Goal: Task Accomplishment & Management: Use online tool/utility

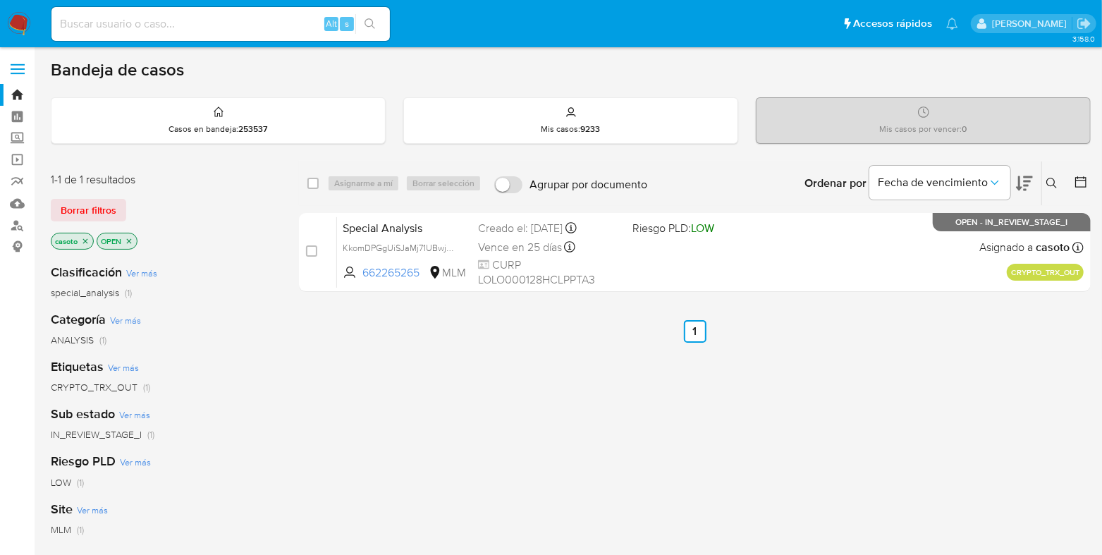
click at [1050, 178] on icon at bounding box center [1051, 183] width 11 height 11
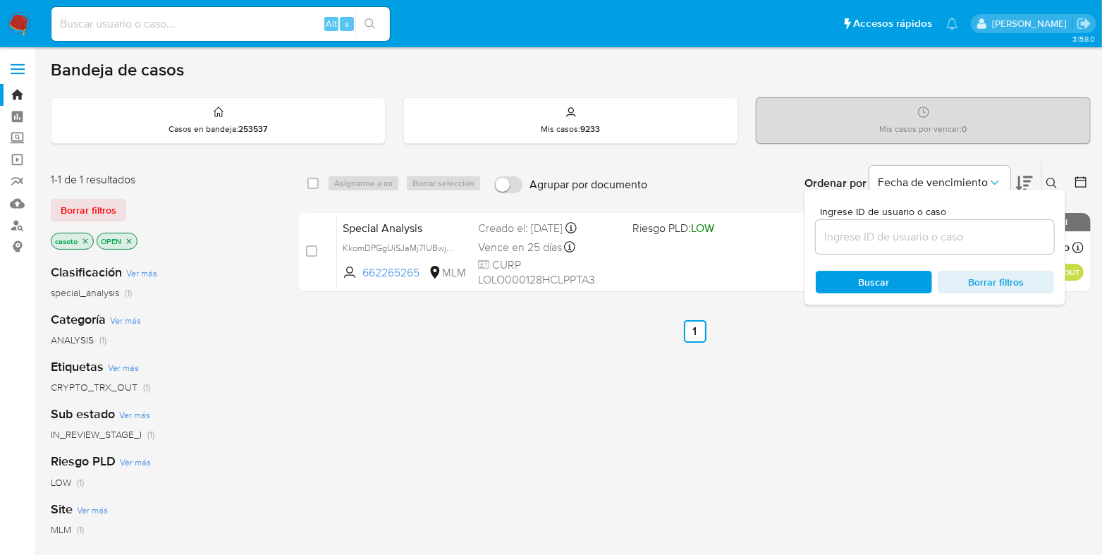
click at [872, 228] on input at bounding box center [934, 237] width 238 height 18
type input "1068514568"
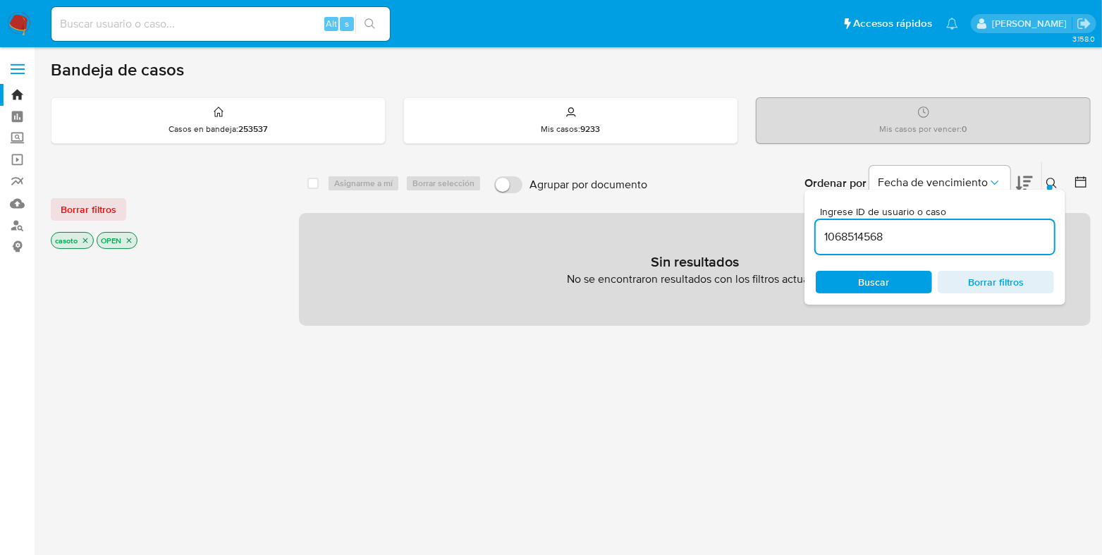
click at [1044, 178] on button at bounding box center [1053, 183] width 23 height 17
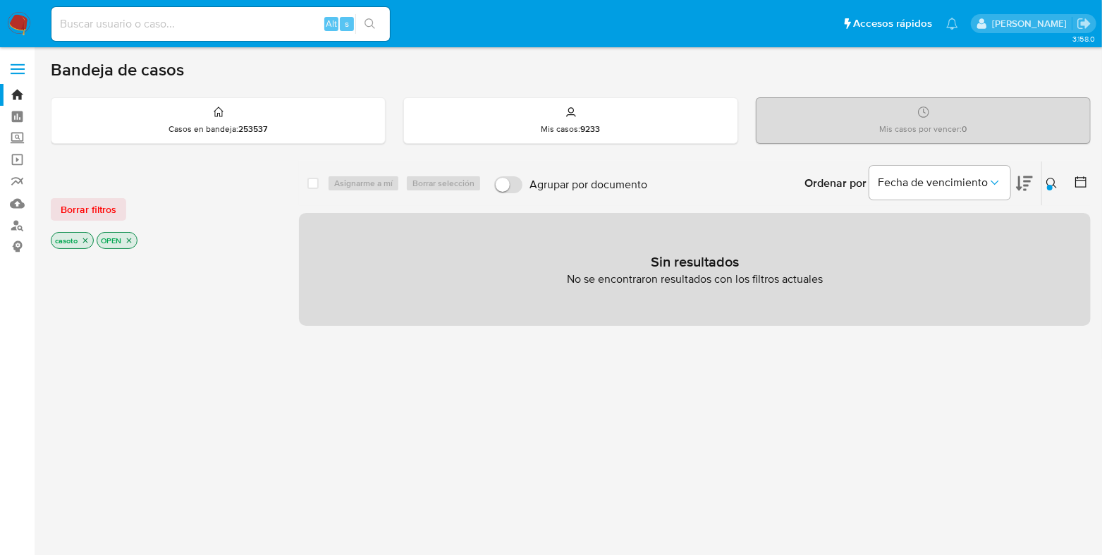
click at [129, 236] on icon "close-filter" at bounding box center [129, 240] width 8 height 8
click at [90, 237] on p "casoto" at bounding box center [72, 241] width 42 height 16
click at [87, 243] on p "casoto" at bounding box center [72, 241] width 42 height 16
click at [87, 242] on icon "close-filter" at bounding box center [85, 240] width 8 height 8
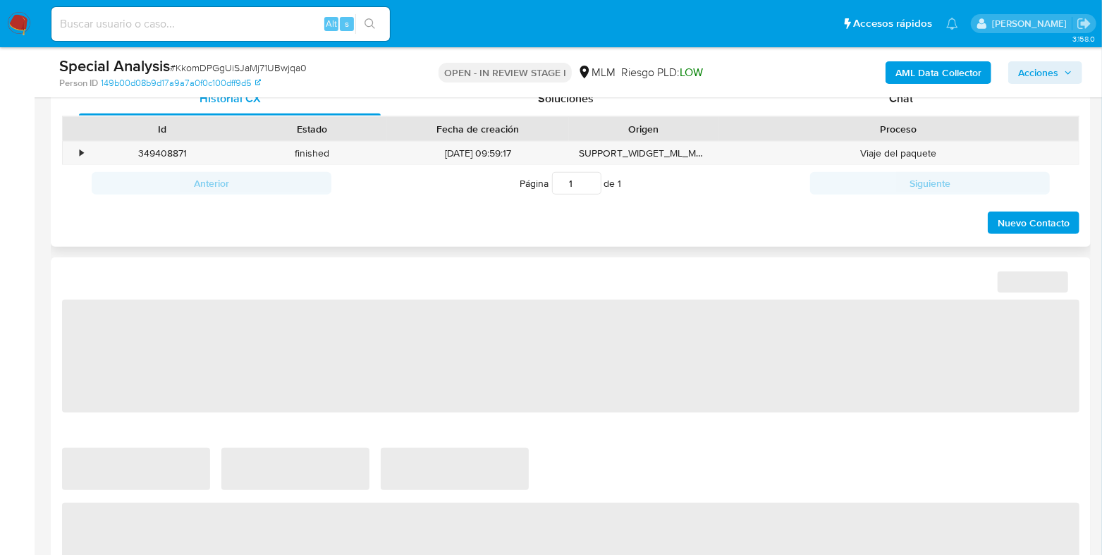
select select "10"
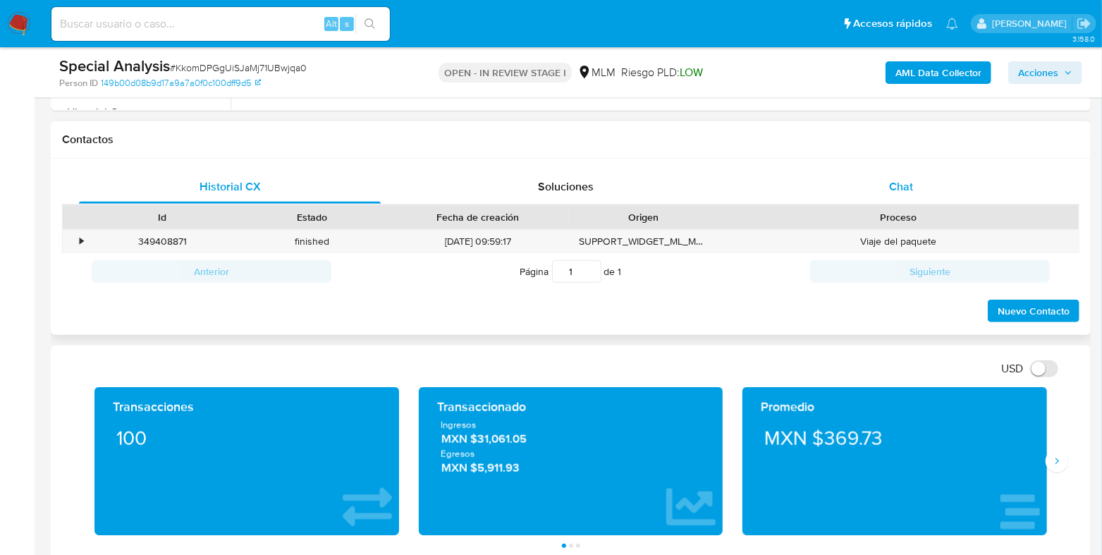
click at [885, 185] on div "Chat" at bounding box center [901, 187] width 302 height 34
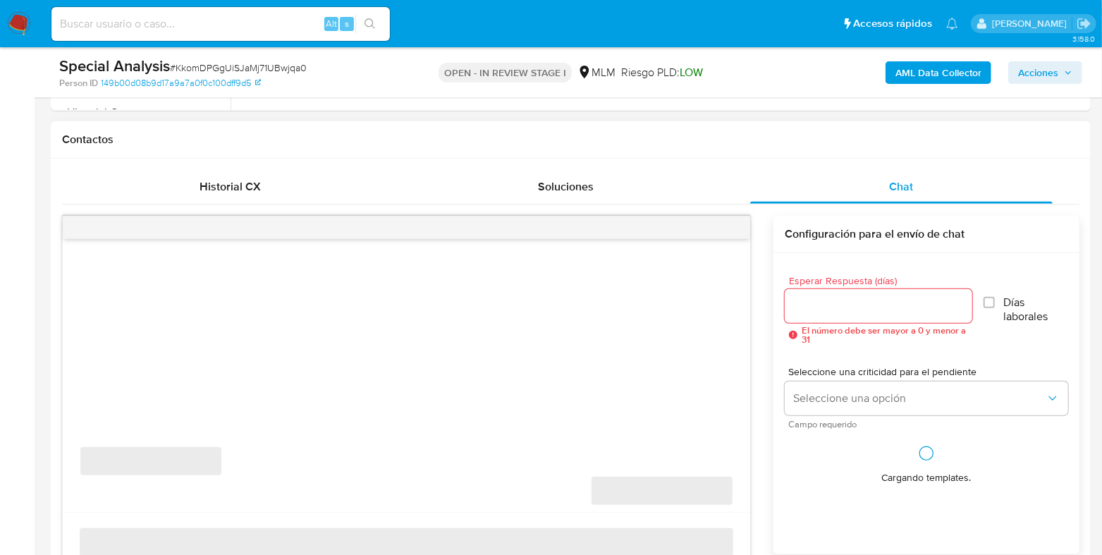
scroll to position [704, 0]
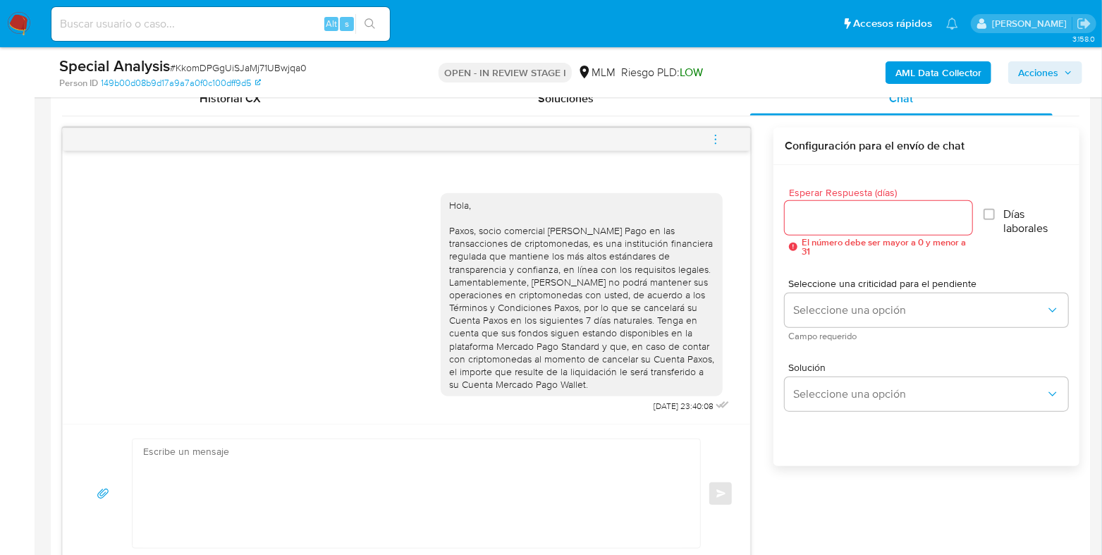
click at [715, 148] on span "menu-action" at bounding box center [715, 140] width 13 height 34
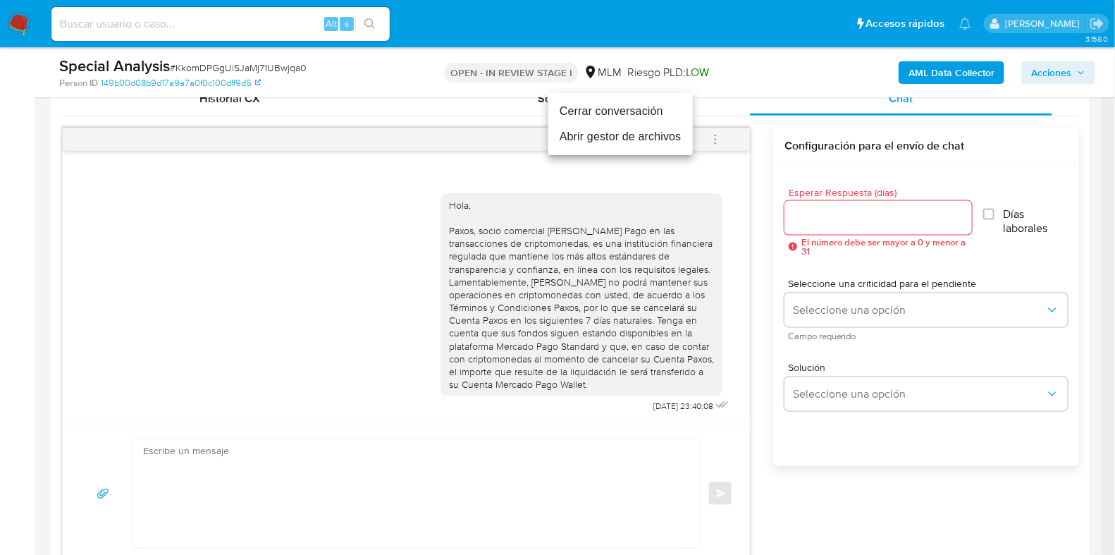
click at [593, 117] on li "Cerrar conversación" at bounding box center [620, 111] width 144 height 25
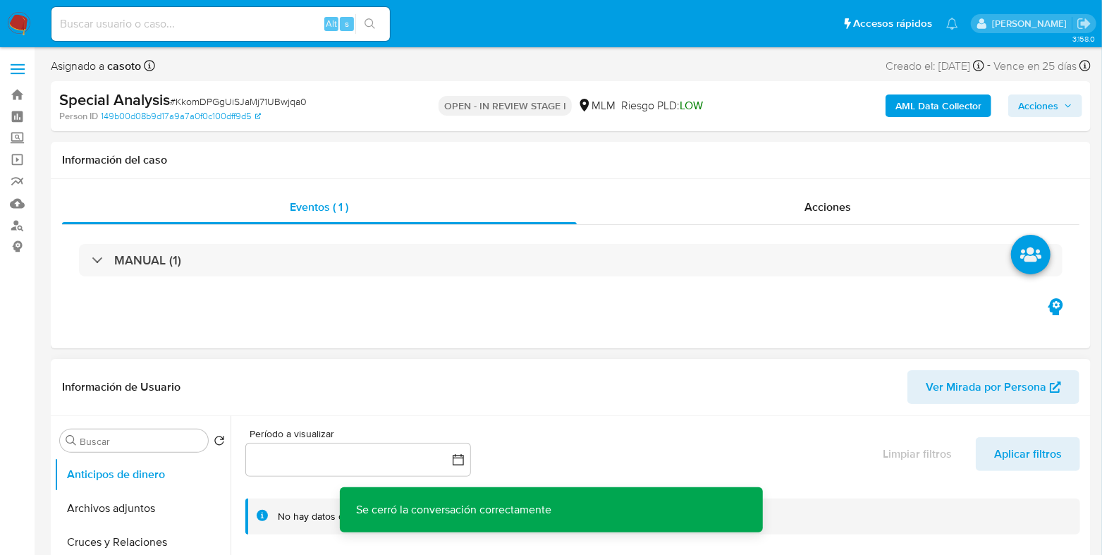
scroll to position [175, 0]
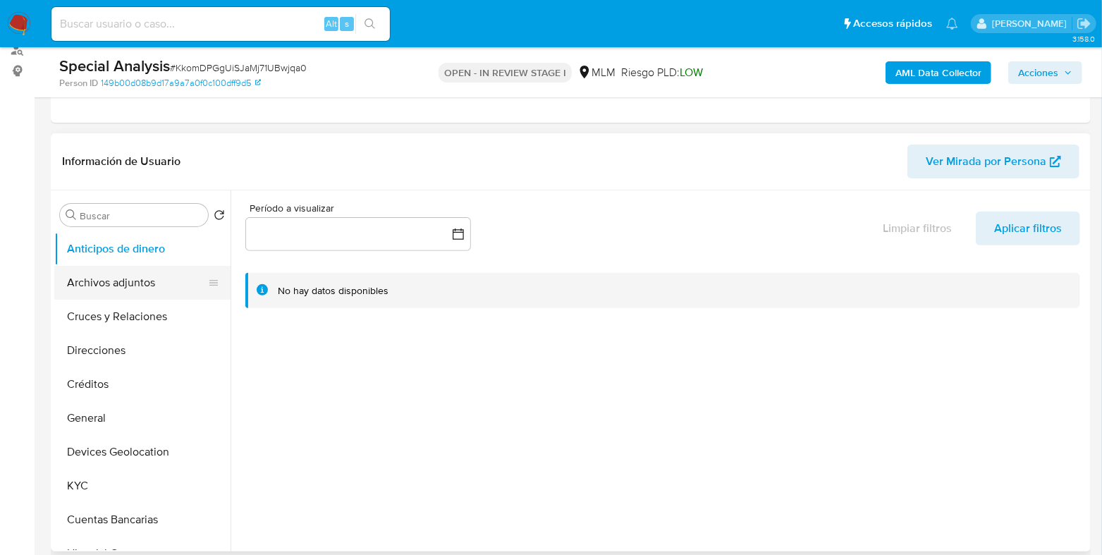
click at [125, 285] on button "Archivos adjuntos" at bounding box center [136, 283] width 165 height 34
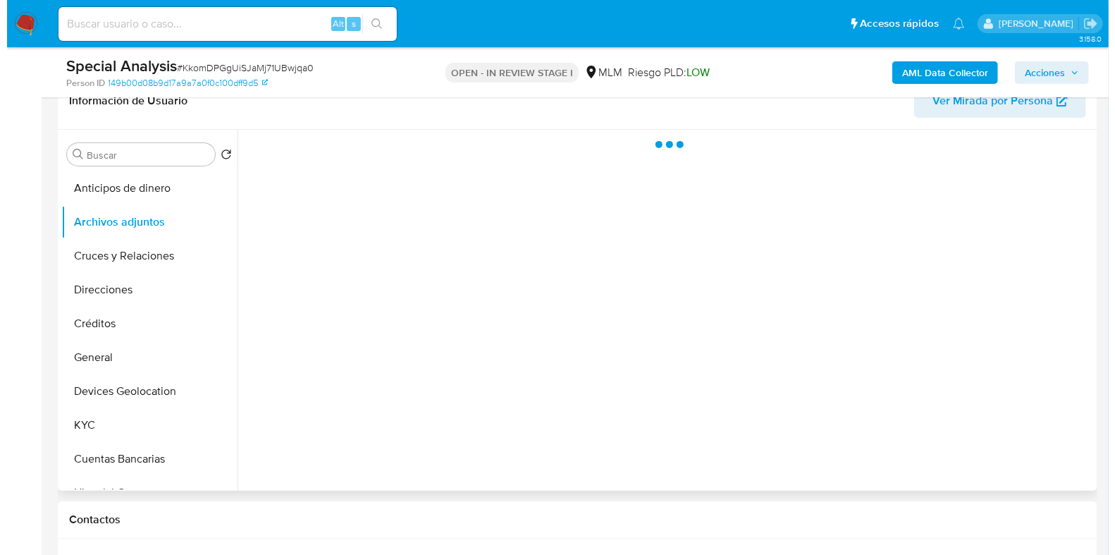
scroll to position [264, 0]
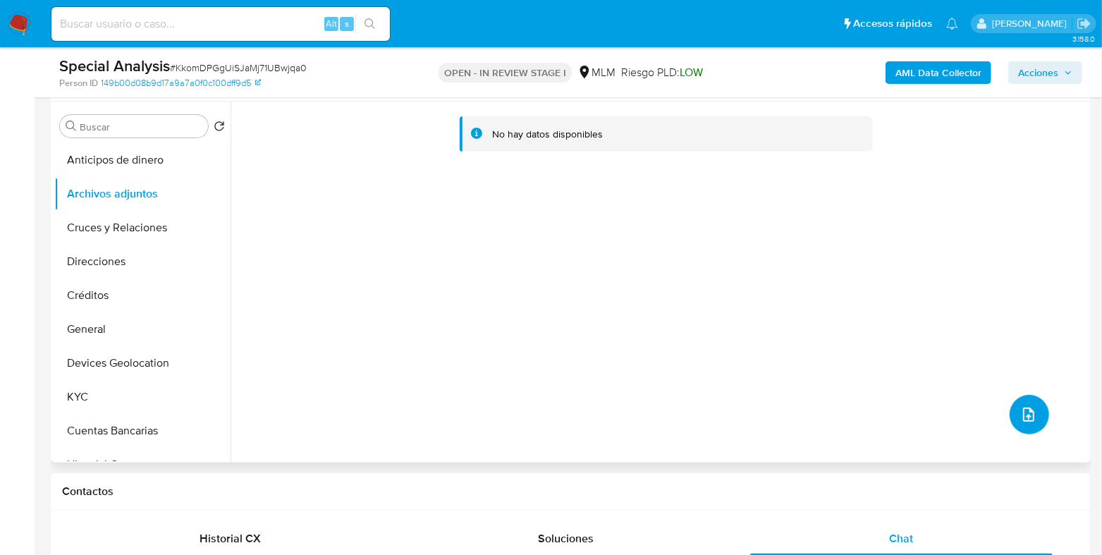
click at [1020, 407] on span "upload-file" at bounding box center [1028, 414] width 17 height 17
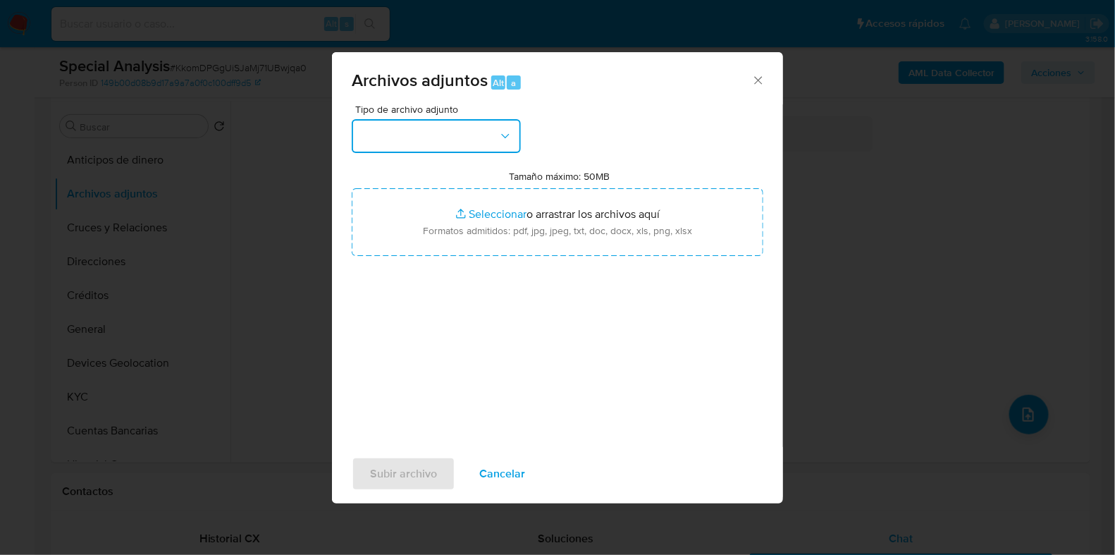
click at [453, 136] on button "button" at bounding box center [436, 136] width 169 height 34
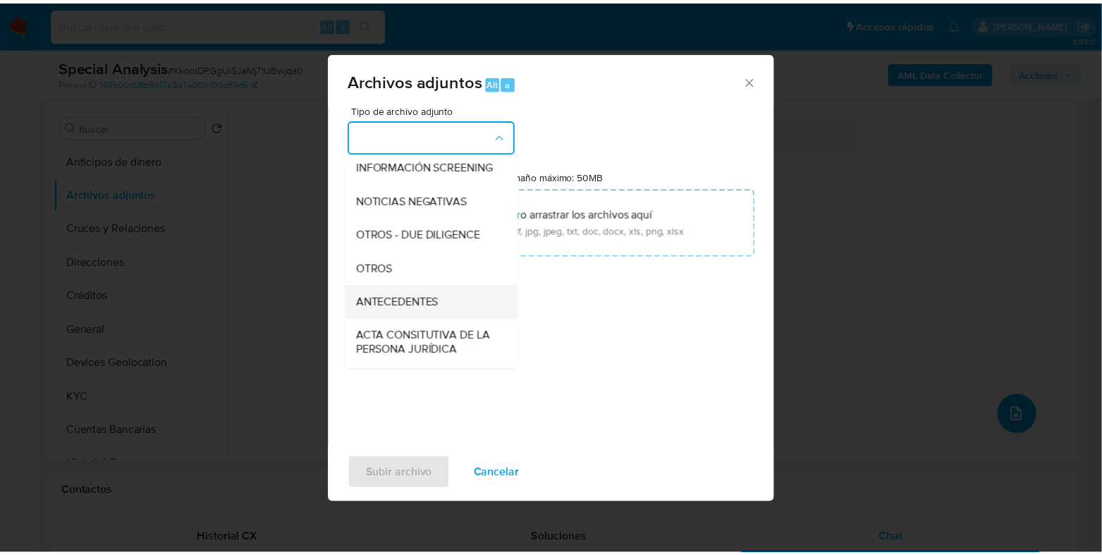
scroll to position [175, 0]
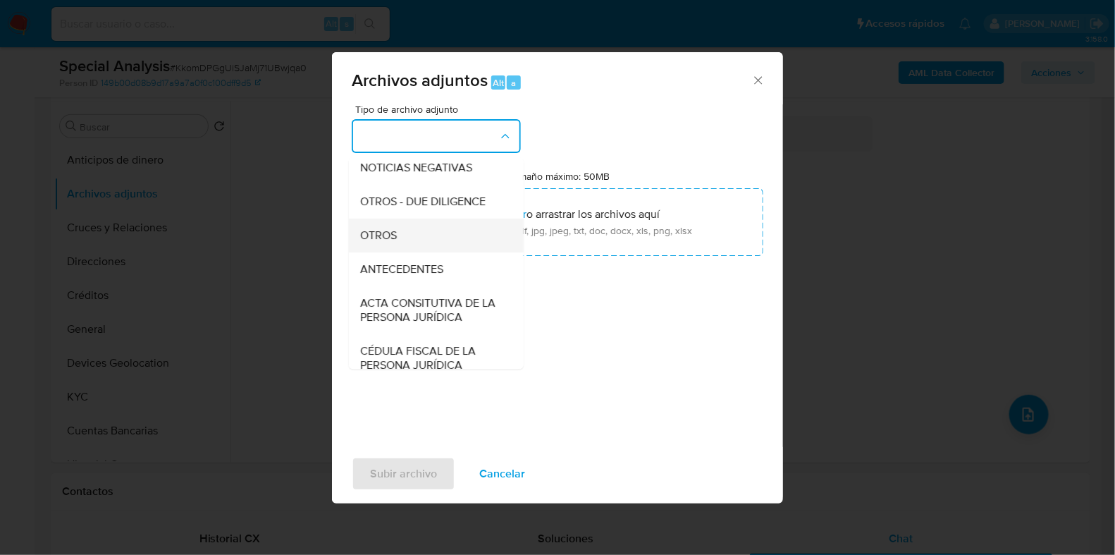
click at [378, 242] on span "OTROS" at bounding box center [378, 235] width 37 height 14
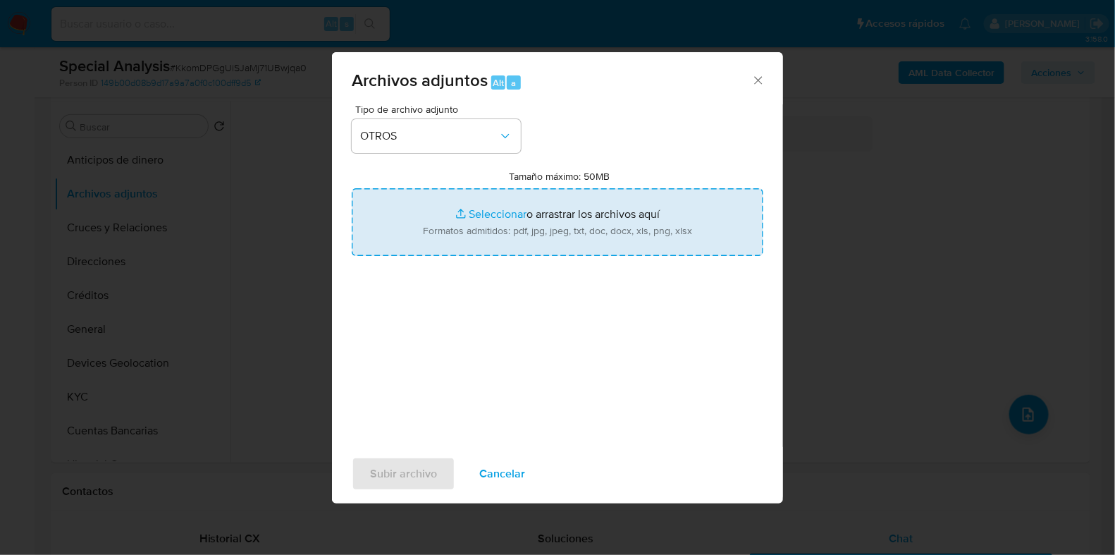
click at [499, 220] on input "Tamaño máximo: 50MB Seleccionar archivos" at bounding box center [558, 222] width 412 height 68
type input "C:\fakepath\662265265_OTONIEL [PERSON_NAME] _AGO2025.pdf"
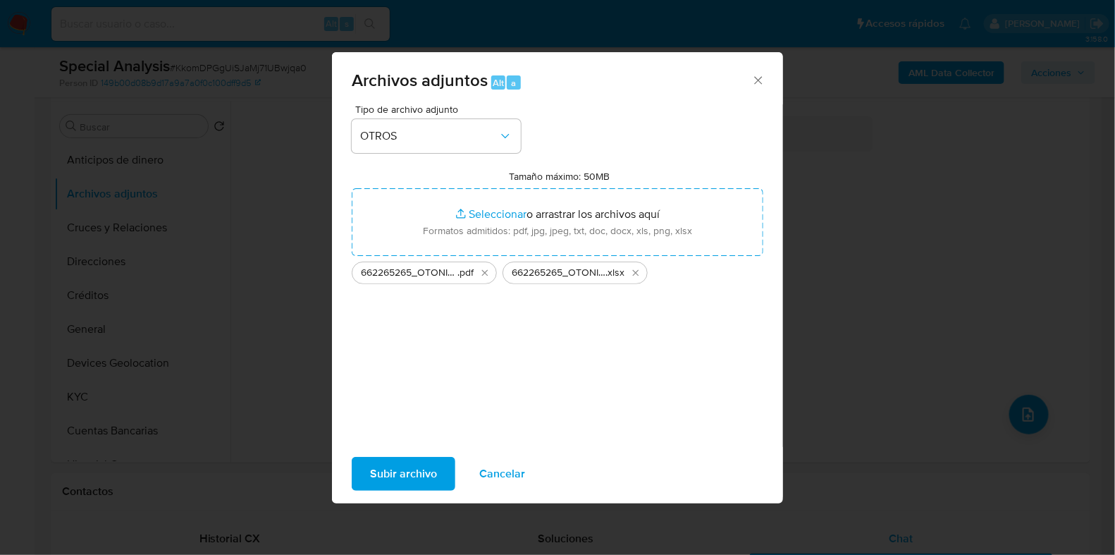
drag, startPoint x: 499, startPoint y: 220, endPoint x: 398, endPoint y: 477, distance: 276.3
click at [398, 477] on span "Subir archivo" at bounding box center [403, 473] width 67 height 31
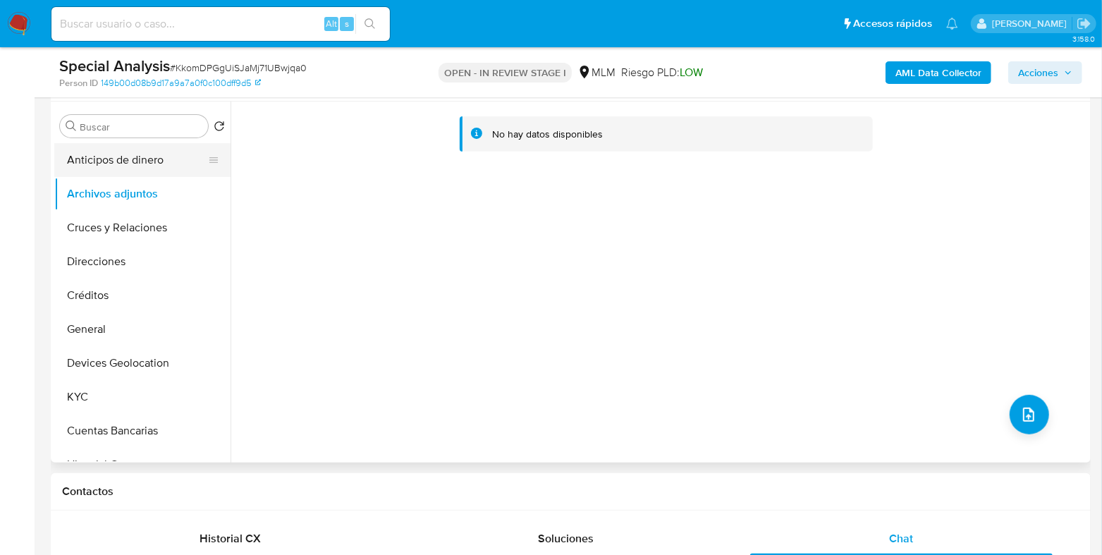
click at [116, 158] on button "Anticipos de dinero" at bounding box center [136, 160] width 165 height 34
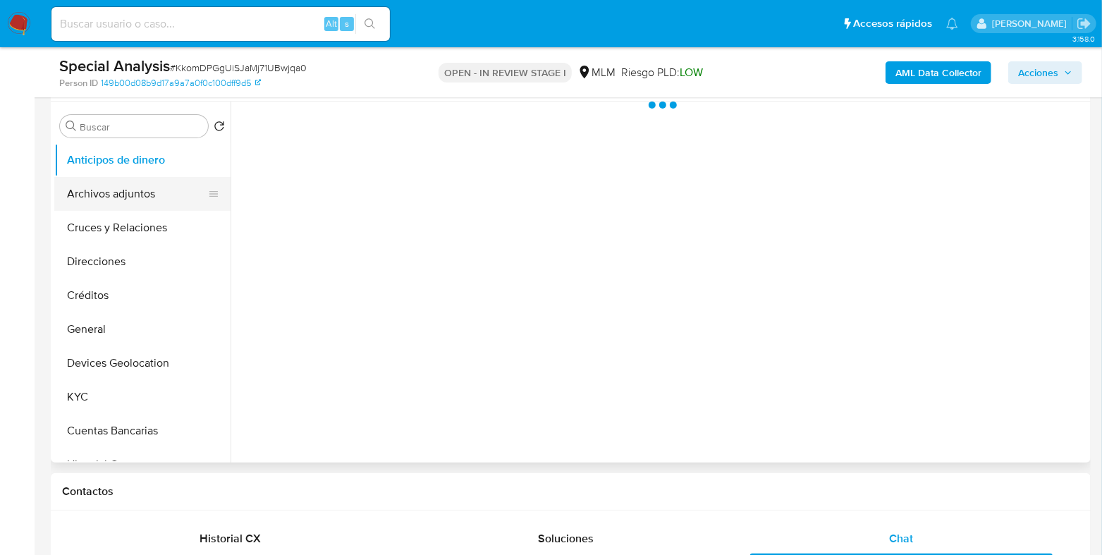
click at [106, 195] on button "Archivos adjuntos" at bounding box center [136, 194] width 165 height 34
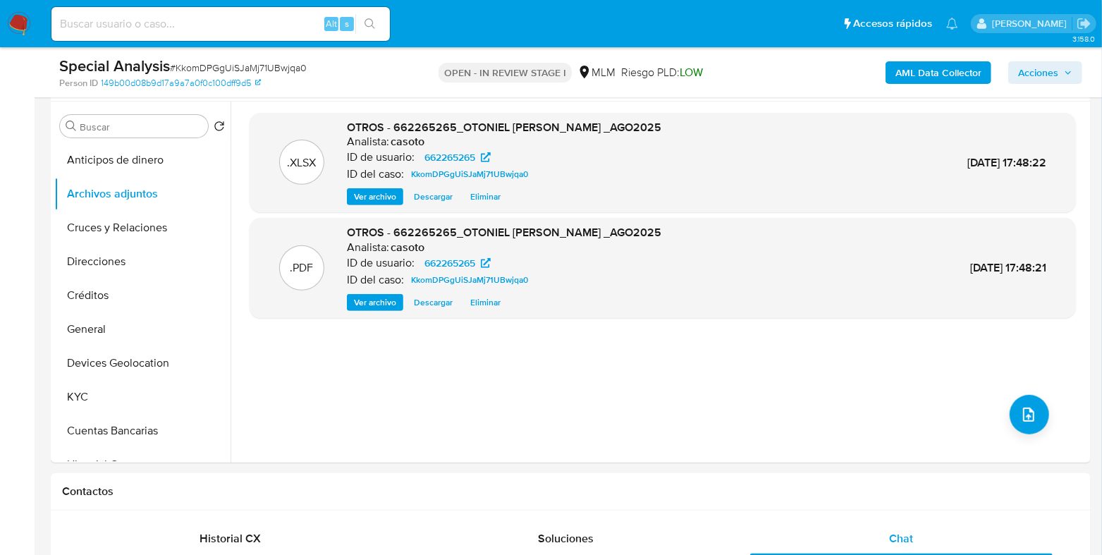
click at [1053, 74] on span "Acciones" at bounding box center [1038, 72] width 40 height 23
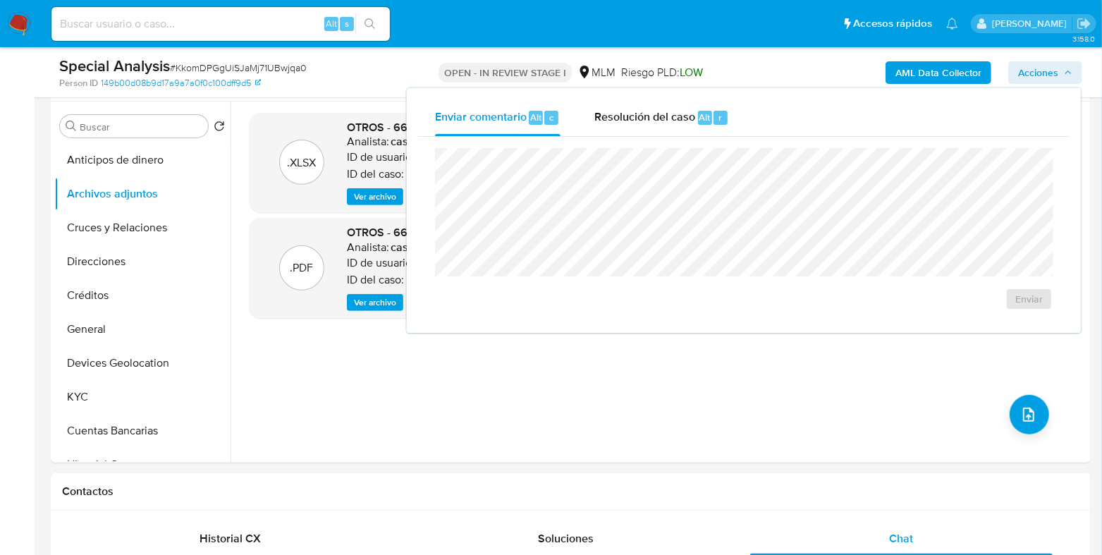
drag, startPoint x: 691, startPoint y: 111, endPoint x: 687, endPoint y: 137, distance: 25.6
click at [689, 115] on span "Resolución del caso" at bounding box center [644, 117] width 101 height 16
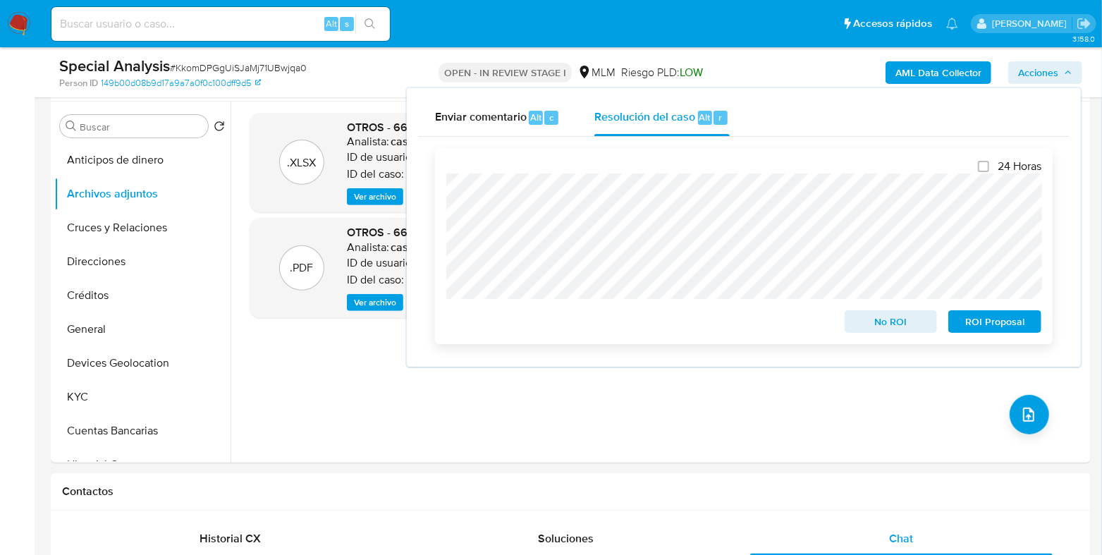
click at [987, 318] on span "ROI Proposal" at bounding box center [994, 322] width 73 height 20
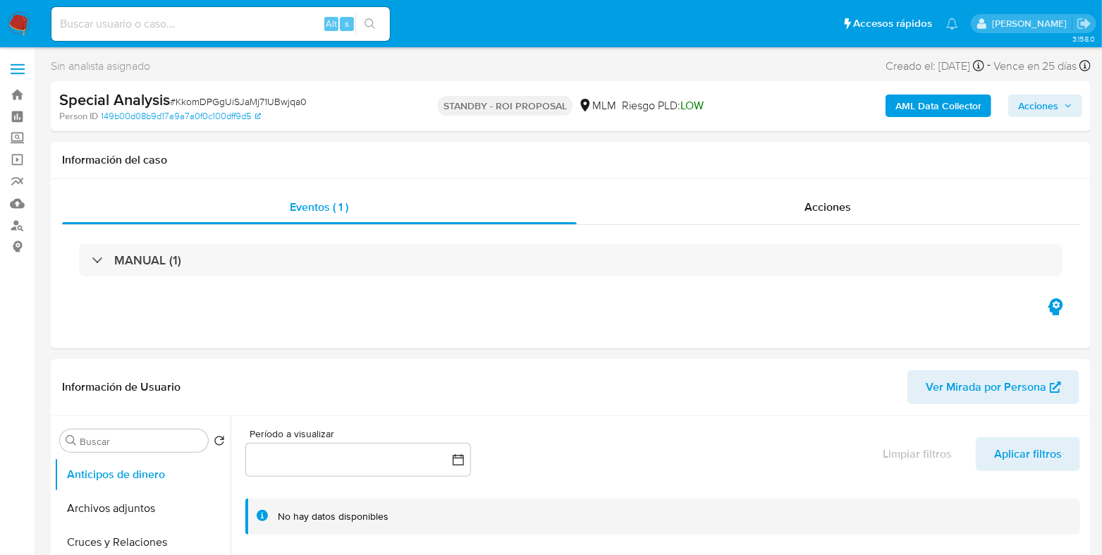
select select "10"
